Goal: Communication & Community: Share content

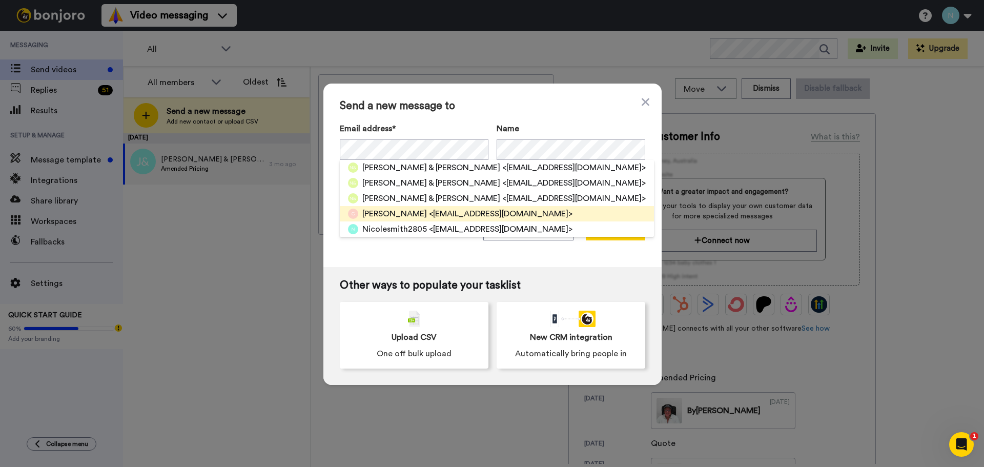
click at [429, 214] on span "<gretapreschool@bigpond.com>" at bounding box center [500, 213] width 143 height 12
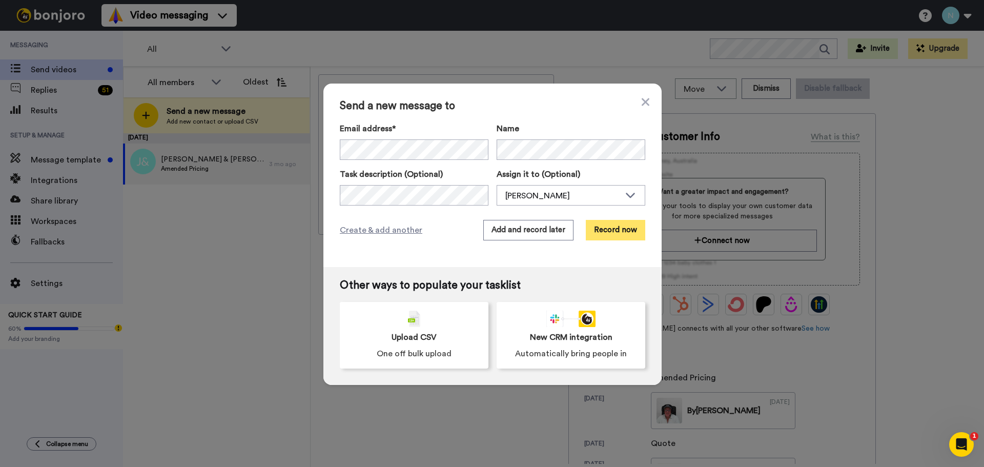
click at [612, 228] on button "Record now" at bounding box center [615, 230] width 59 height 20
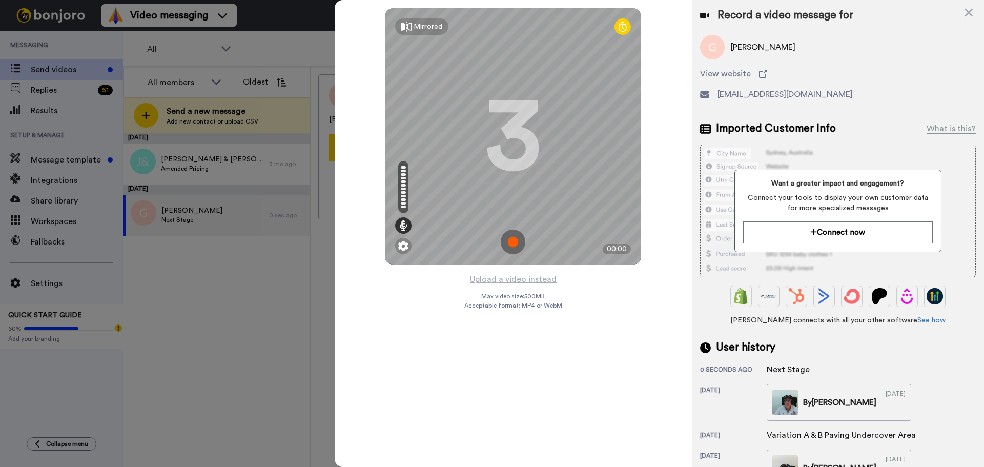
click at [512, 241] on img at bounding box center [512, 241] width 25 height 25
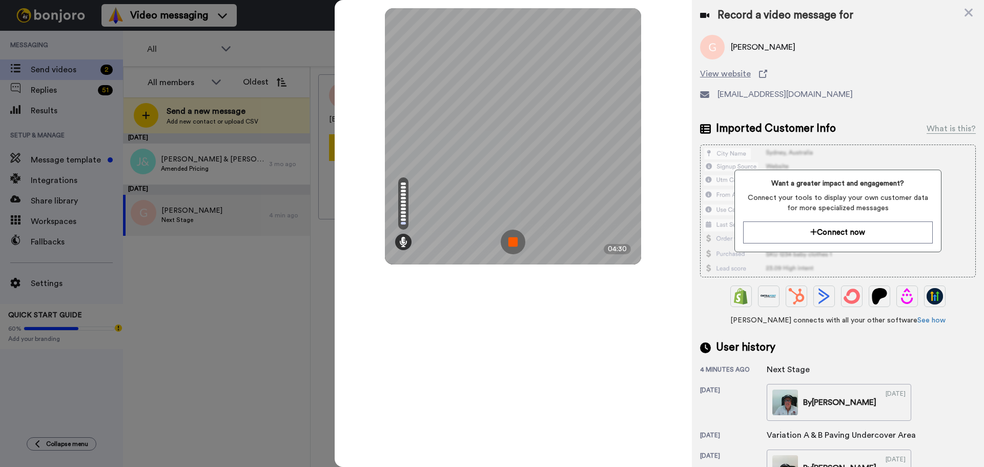
click at [513, 239] on img at bounding box center [512, 241] width 25 height 25
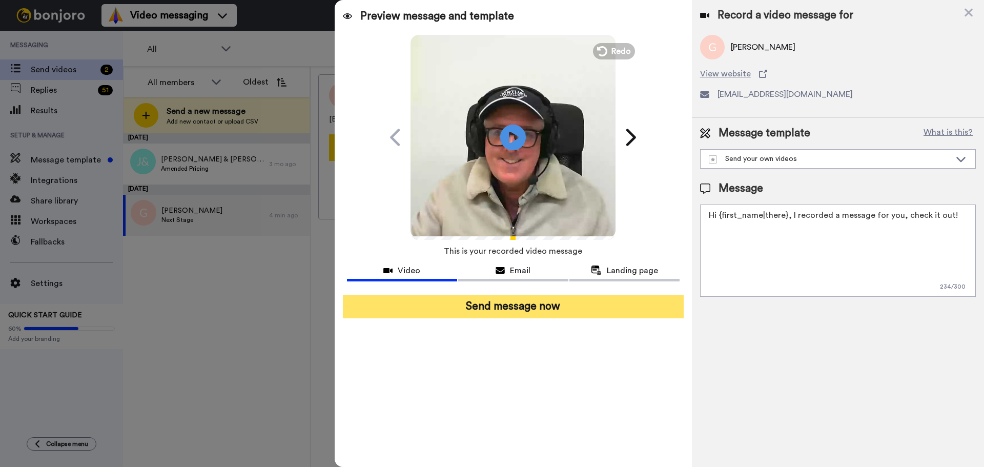
click at [504, 304] on button "Send message now" at bounding box center [513, 307] width 341 height 24
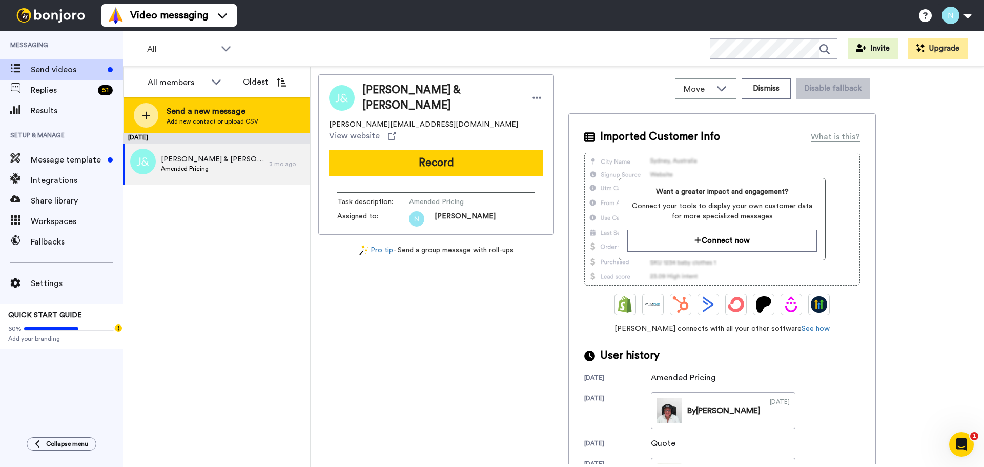
click at [205, 107] on span "Send a new message" at bounding box center [212, 111] width 92 height 12
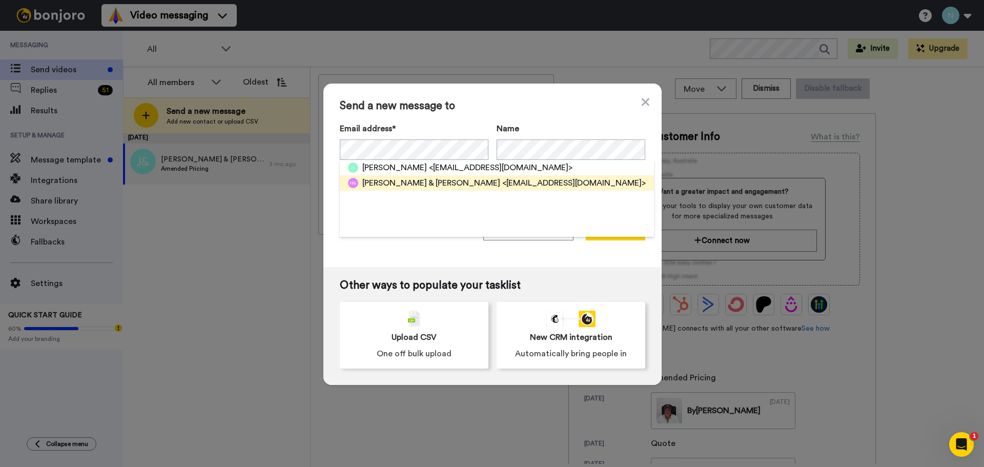
click at [396, 183] on span "Hannah & Nick" at bounding box center [431, 183] width 138 height 12
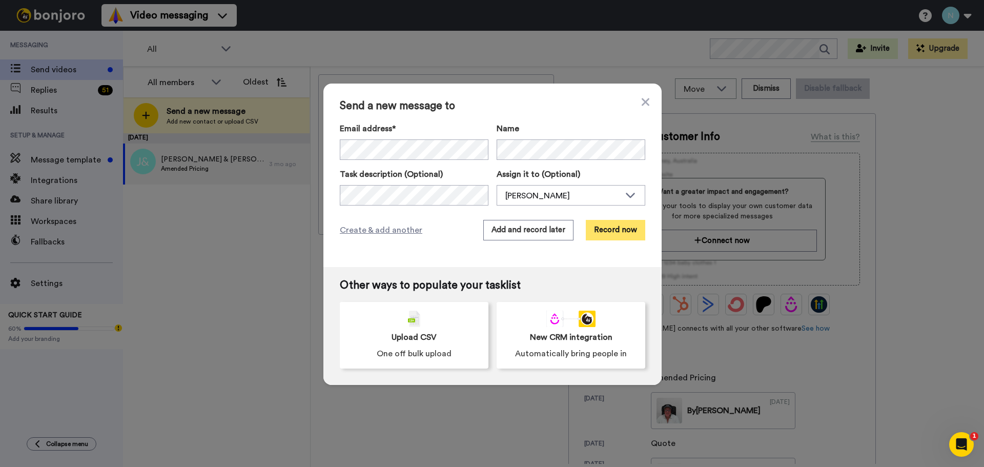
click at [610, 227] on button "Record now" at bounding box center [615, 230] width 59 height 20
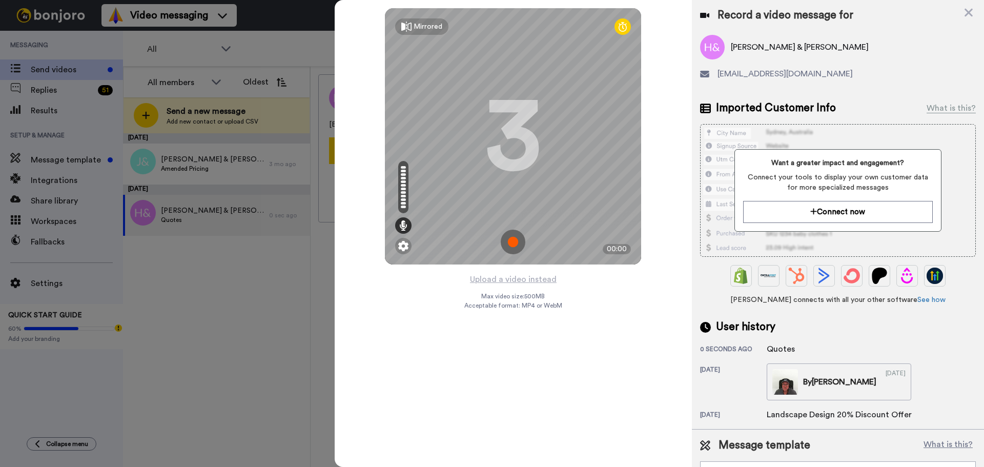
click at [512, 239] on img at bounding box center [512, 241] width 25 height 25
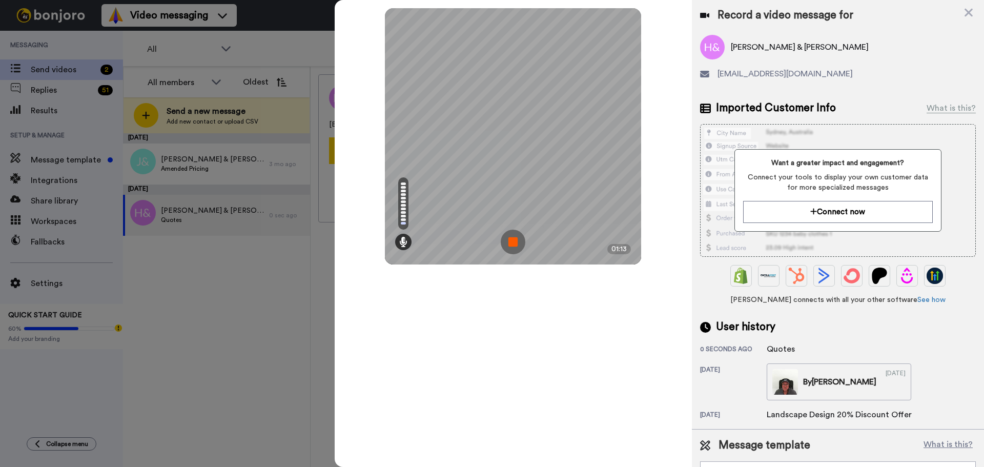
click at [512, 239] on img at bounding box center [512, 241] width 25 height 25
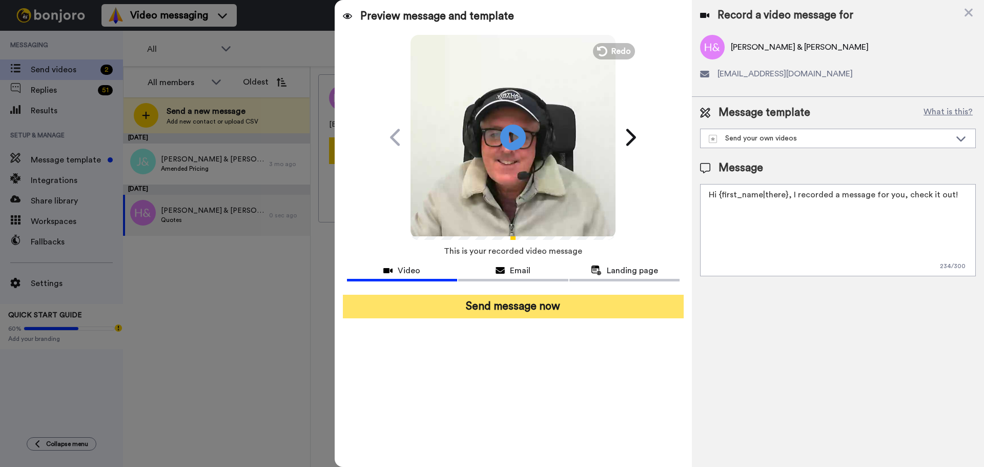
click at [504, 305] on button "Send message now" at bounding box center [513, 307] width 341 height 24
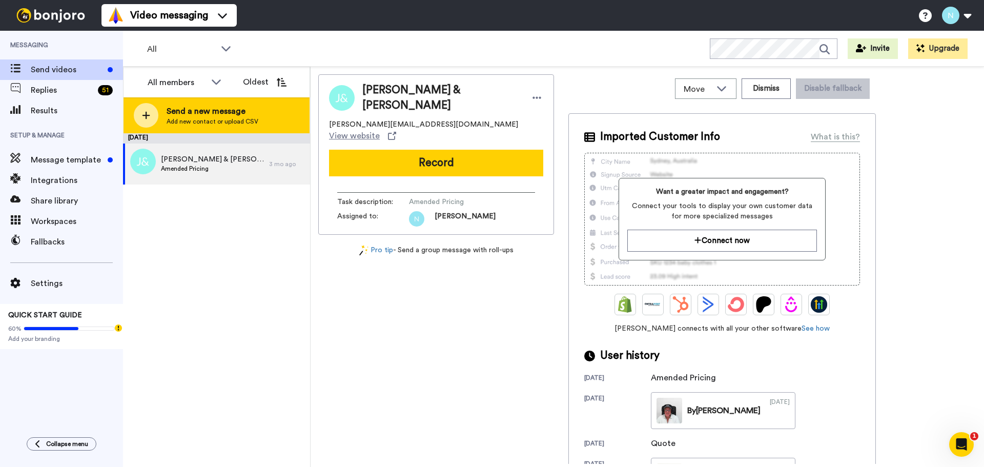
click at [195, 110] on span "Send a new message" at bounding box center [212, 111] width 92 height 12
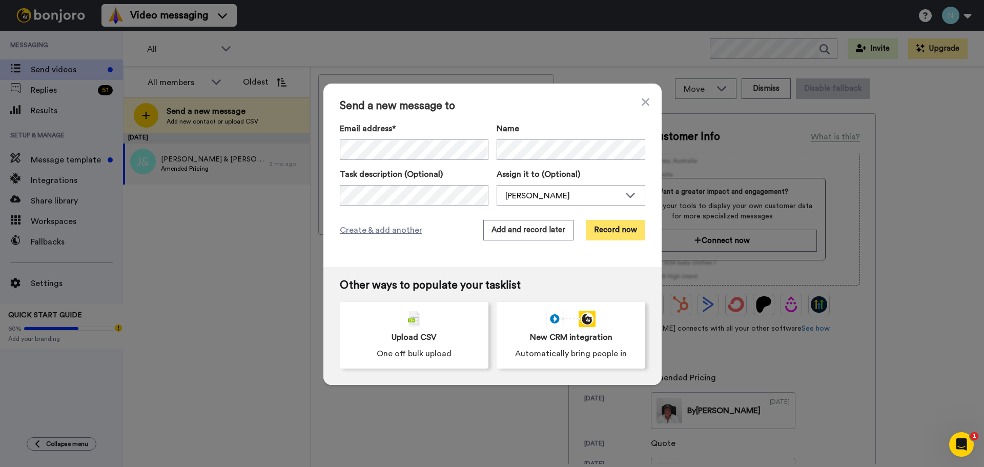
click at [612, 227] on button "Record now" at bounding box center [615, 230] width 59 height 20
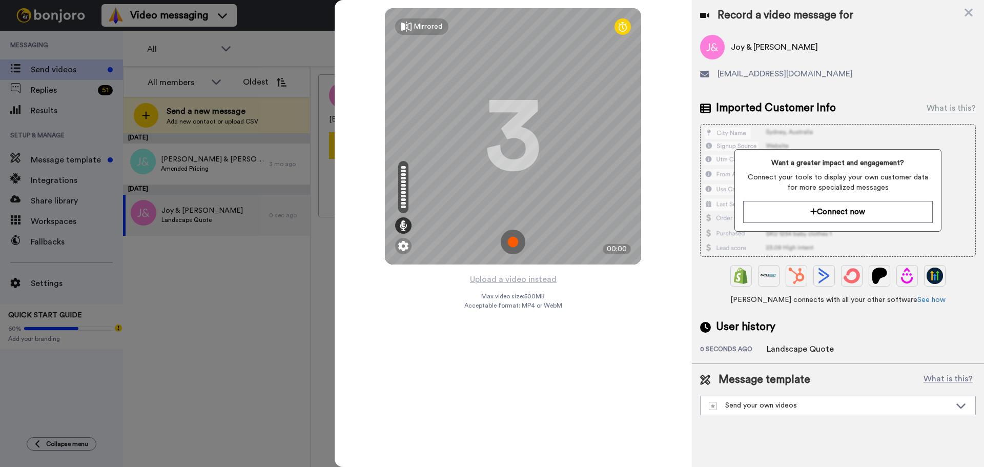
click at [512, 242] on img at bounding box center [512, 241] width 25 height 25
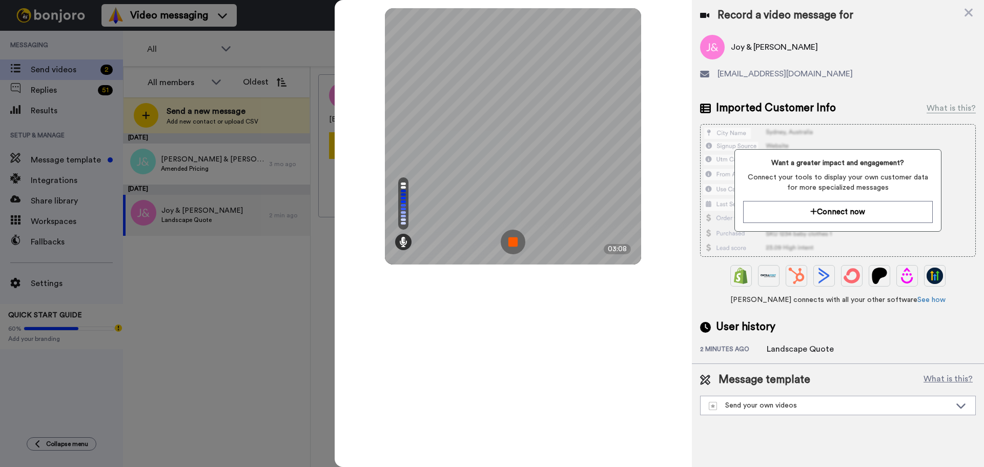
click at [549, 345] on div "Mirrored Redo 3 03:08" at bounding box center [513, 233] width 357 height 467
click at [512, 241] on img at bounding box center [512, 241] width 25 height 25
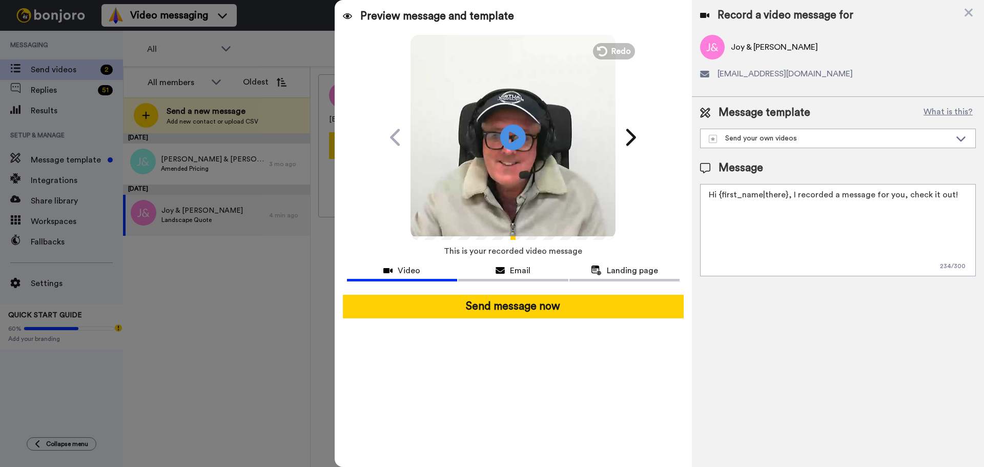
click at [41, 114] on div at bounding box center [492, 233] width 984 height 467
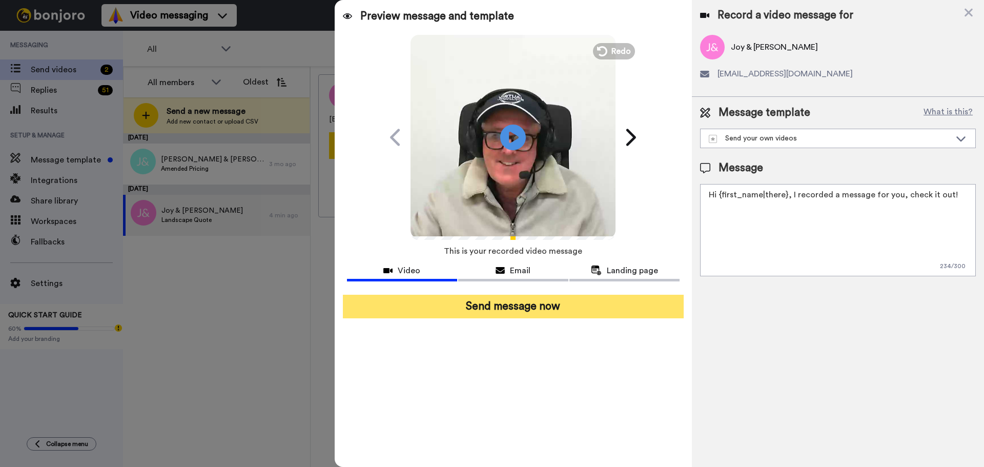
click at [524, 305] on button "Send message now" at bounding box center [513, 307] width 341 height 24
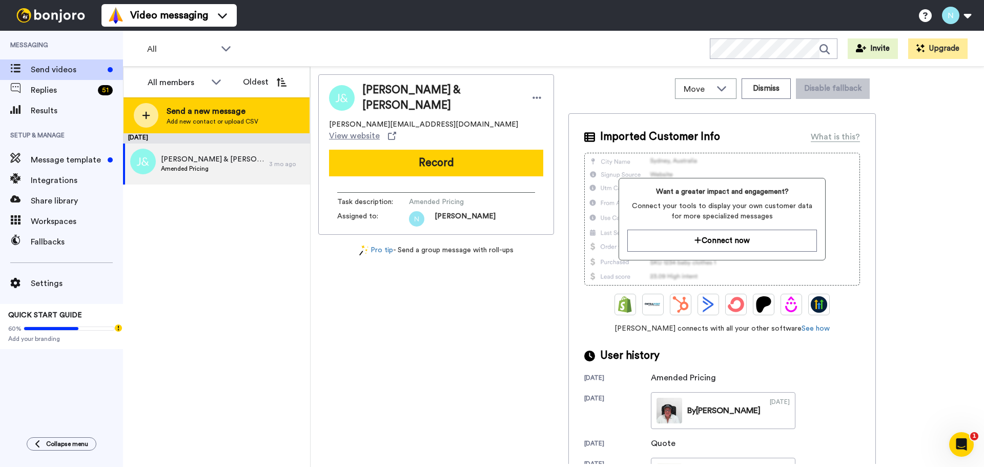
click at [204, 114] on span "Send a new message" at bounding box center [212, 111] width 92 height 12
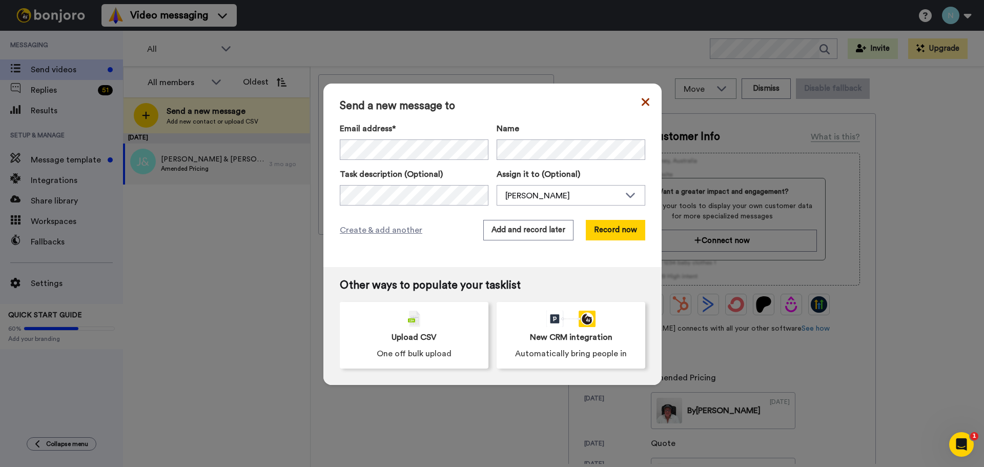
click at [641, 100] on icon at bounding box center [645, 102] width 8 height 8
